Goal: Complete application form

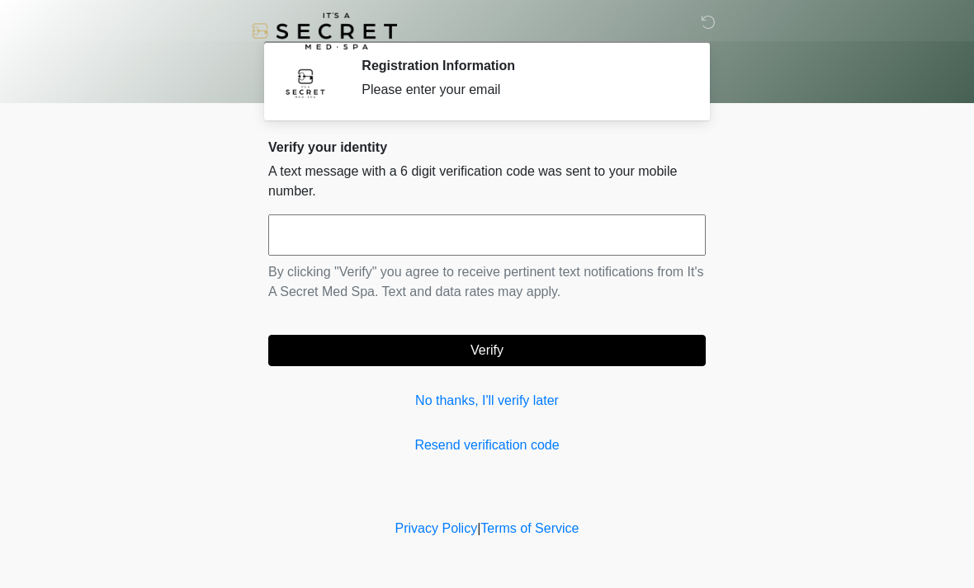
click at [535, 238] on input "text" at bounding box center [486, 235] width 437 height 41
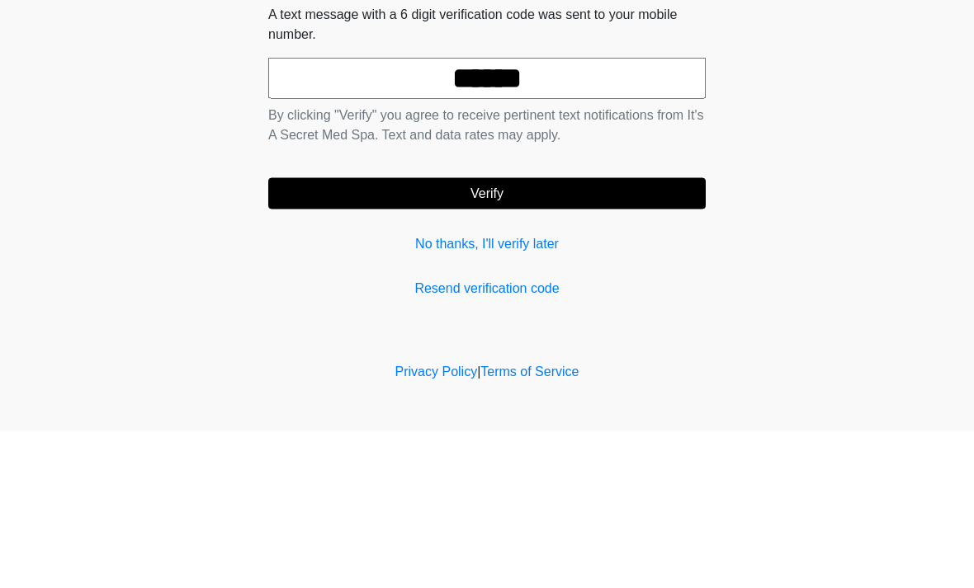
type input "******"
click at [577, 335] on button "Verify" at bounding box center [486, 350] width 437 height 31
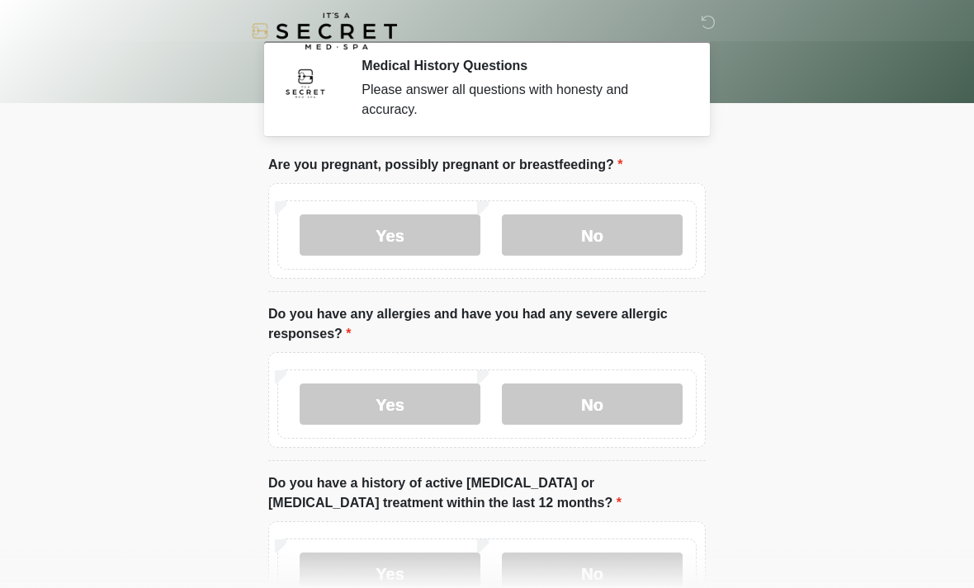
click at [632, 248] on label "No" at bounding box center [592, 235] width 181 height 41
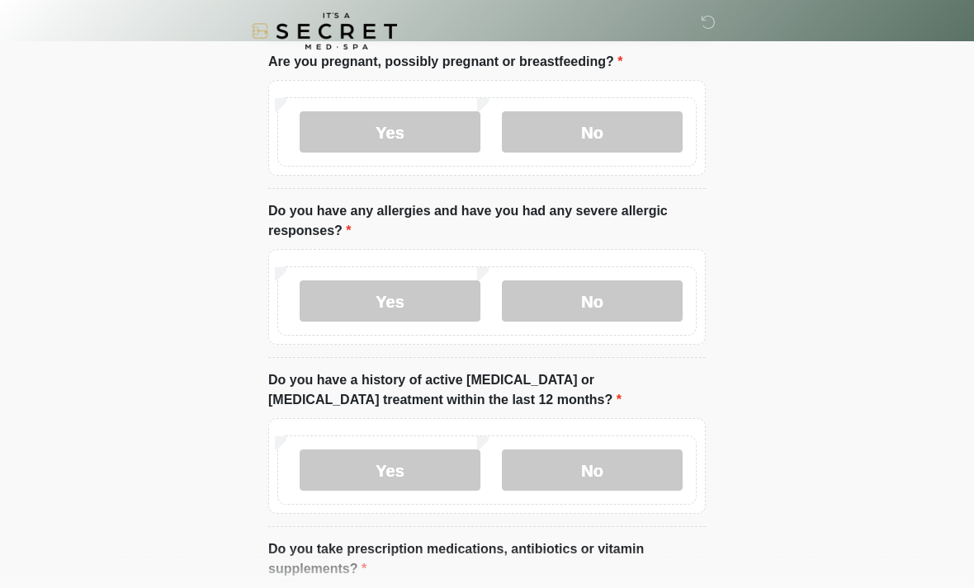
scroll to position [114, 0]
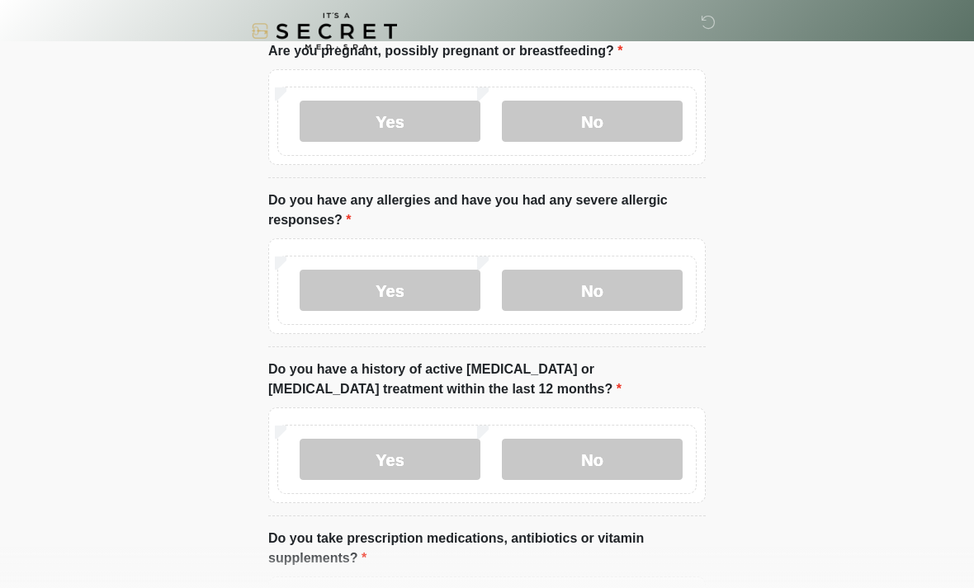
click at [615, 282] on label "No" at bounding box center [592, 290] width 181 height 41
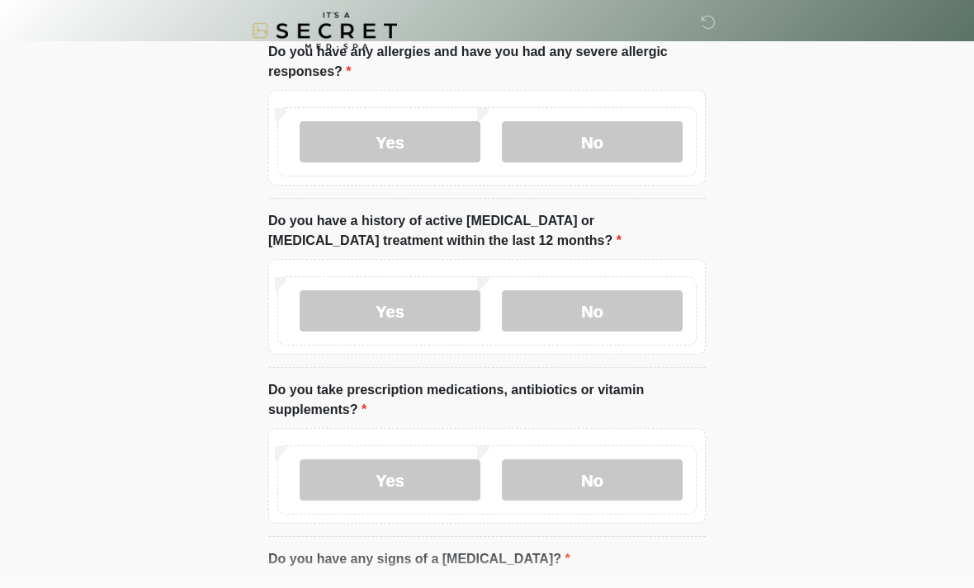
scroll to position [263, 0]
click at [601, 313] on label "No" at bounding box center [592, 310] width 181 height 41
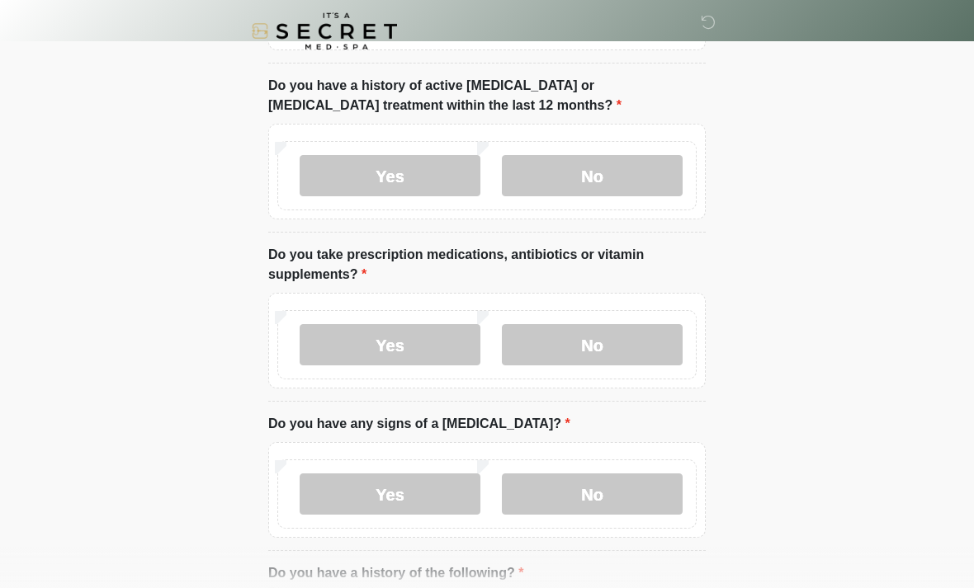
scroll to position [403, 0]
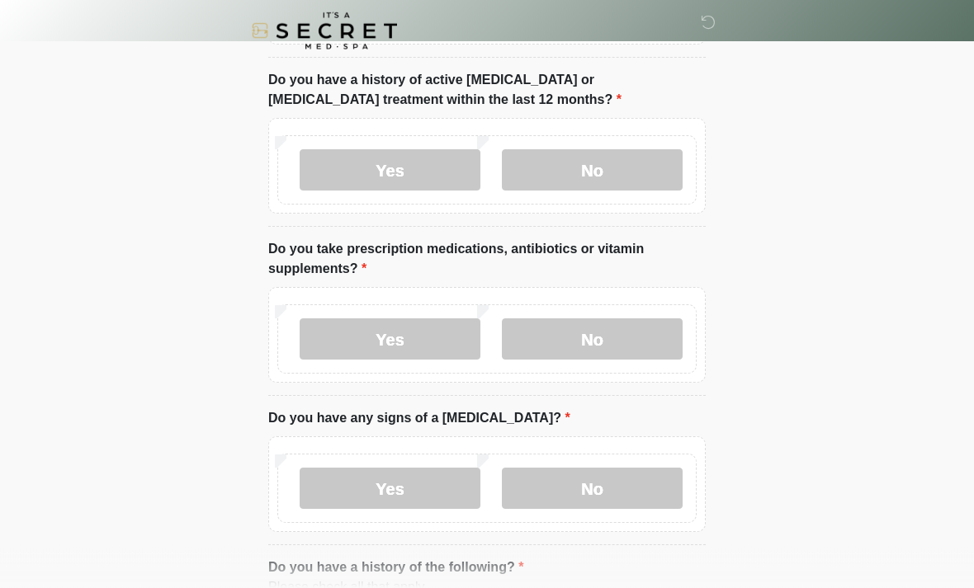
click at [611, 336] on label "No" at bounding box center [592, 339] width 181 height 41
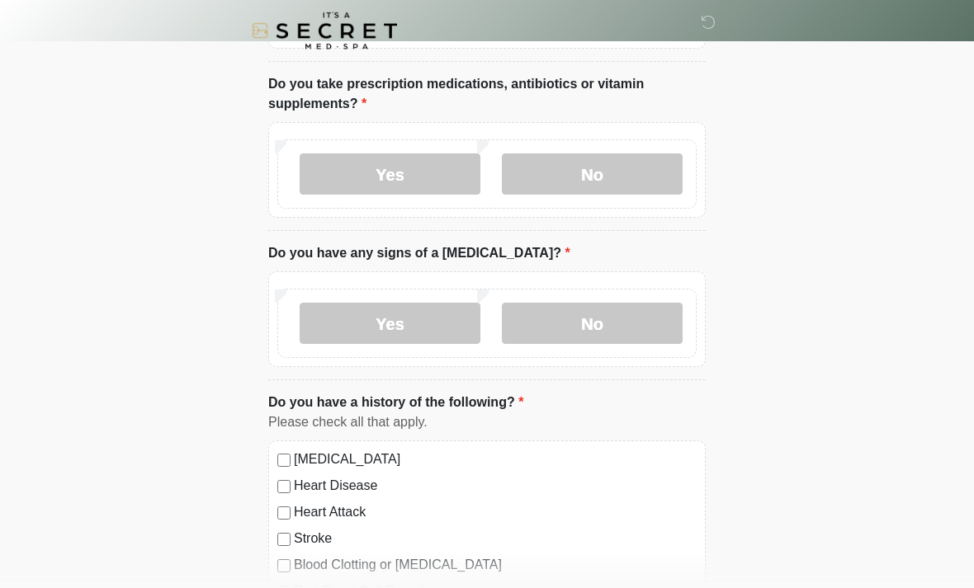
scroll to position [573, 0]
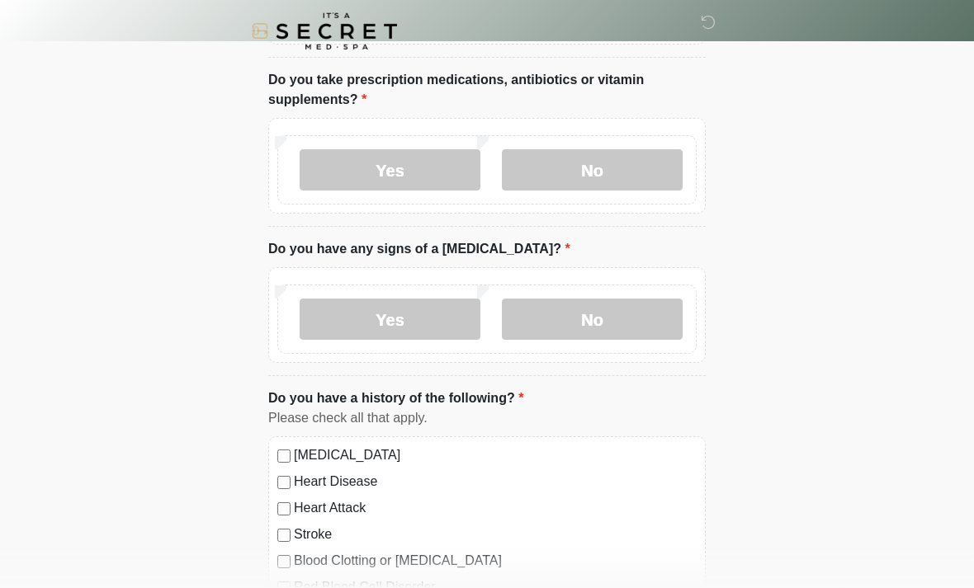
click at [602, 312] on label "No" at bounding box center [592, 319] width 181 height 41
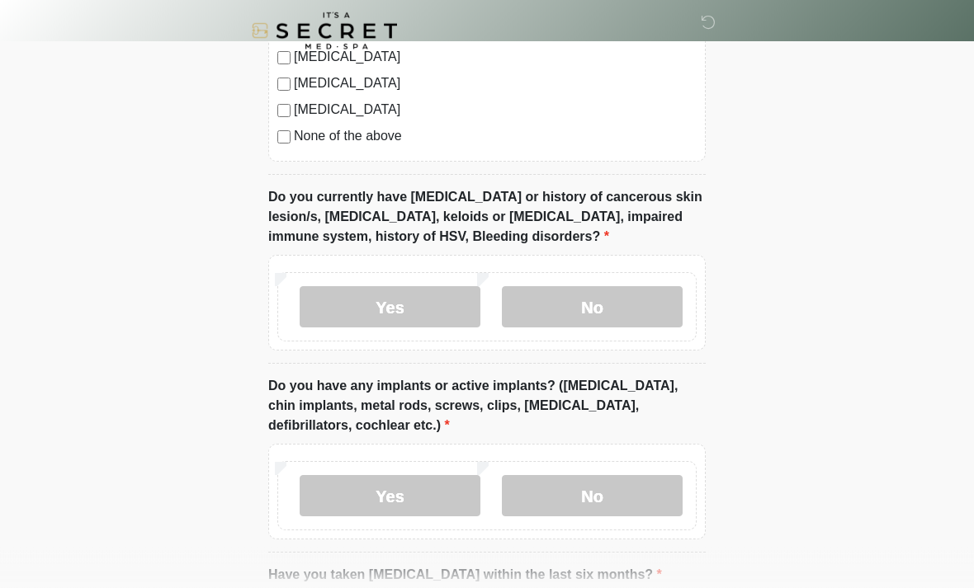
click at [631, 305] on label "No" at bounding box center [592, 307] width 181 height 41
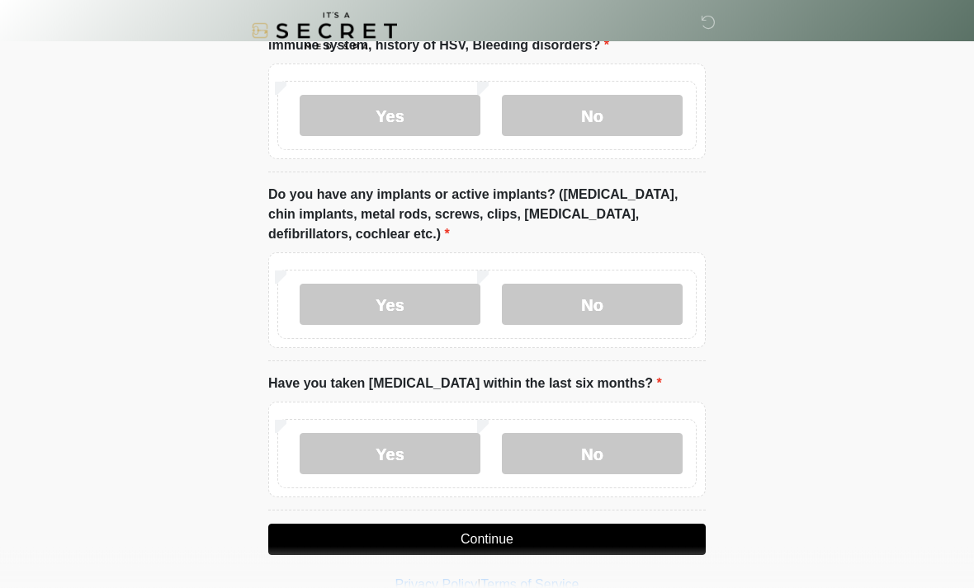
scroll to position [1374, 0]
click at [611, 299] on label "No" at bounding box center [592, 304] width 181 height 41
click at [629, 453] on label "No" at bounding box center [592, 453] width 181 height 41
click at [558, 533] on button "Continue" at bounding box center [486, 539] width 437 height 31
click at [559, 539] on button "Continue" at bounding box center [486, 539] width 437 height 31
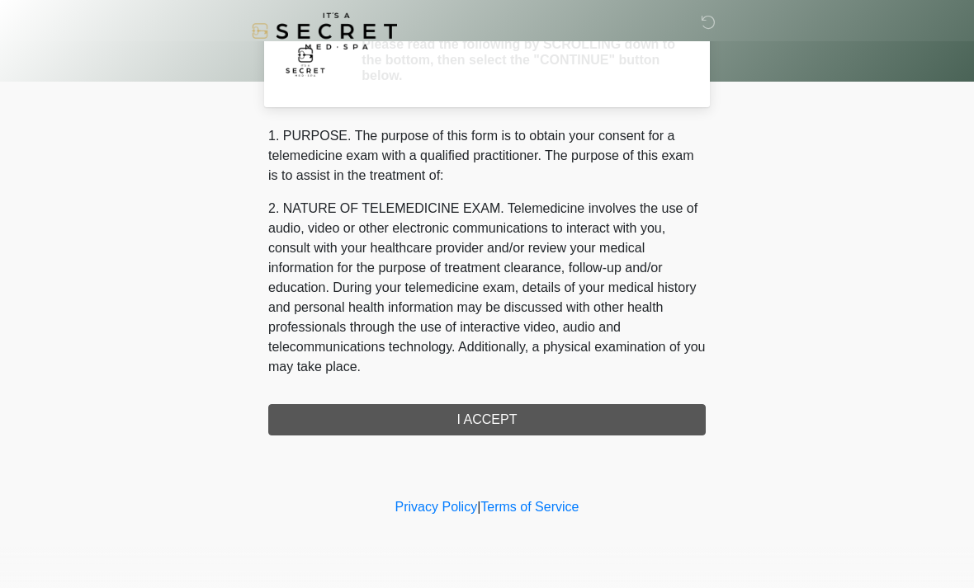
scroll to position [0, 0]
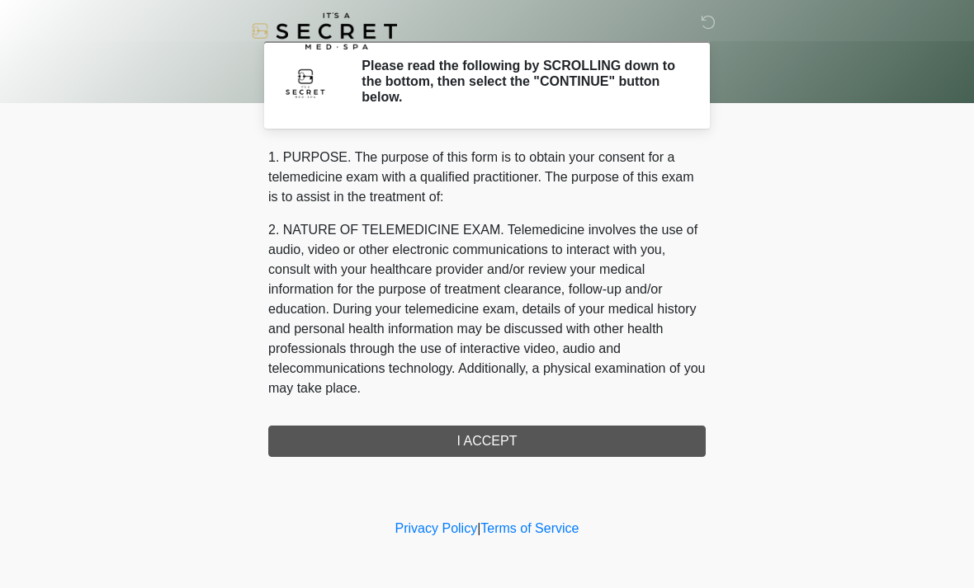
click at [578, 432] on div "1. PURPOSE. The purpose of this form is to obtain your consent for a telemedici…" at bounding box center [486, 302] width 437 height 309
click at [526, 437] on div "1. PURPOSE. The purpose of this form is to obtain your consent for a telemedici…" at bounding box center [486, 302] width 437 height 309
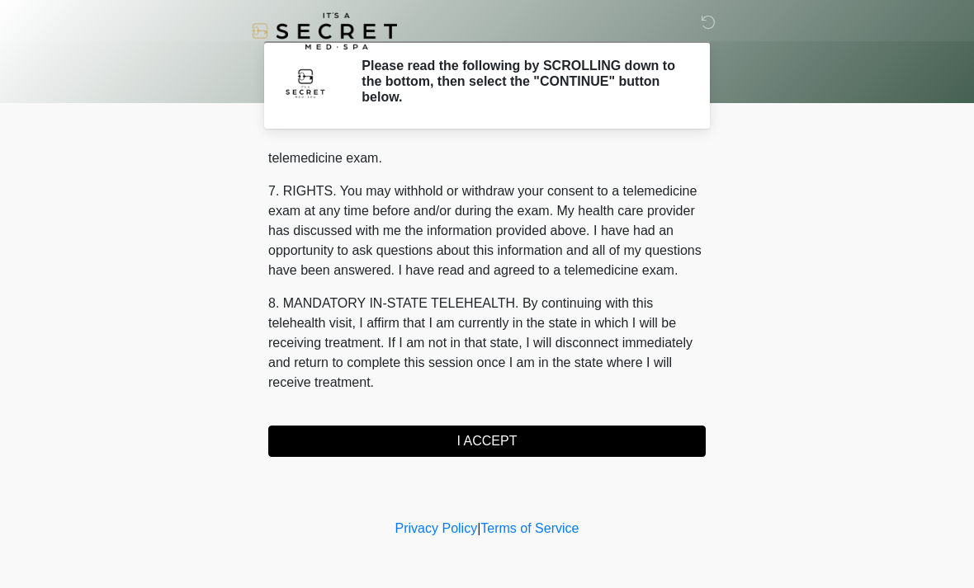
scroll to position [699, 0]
click at [441, 445] on button "I ACCEPT" at bounding box center [486, 441] width 437 height 31
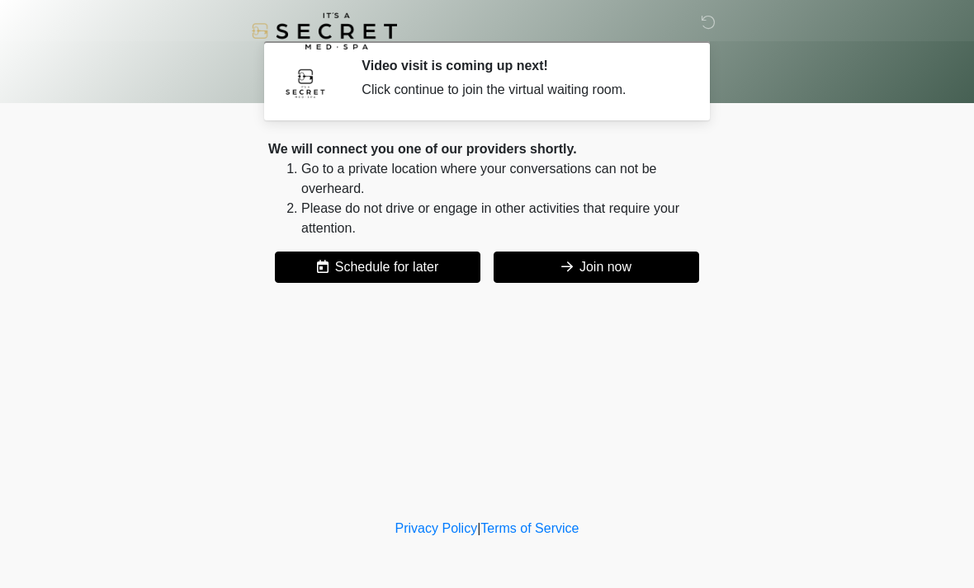
click at [625, 274] on button "Join now" at bounding box center [595, 267] width 205 height 31
